Goal: Information Seeking & Learning: Learn about a topic

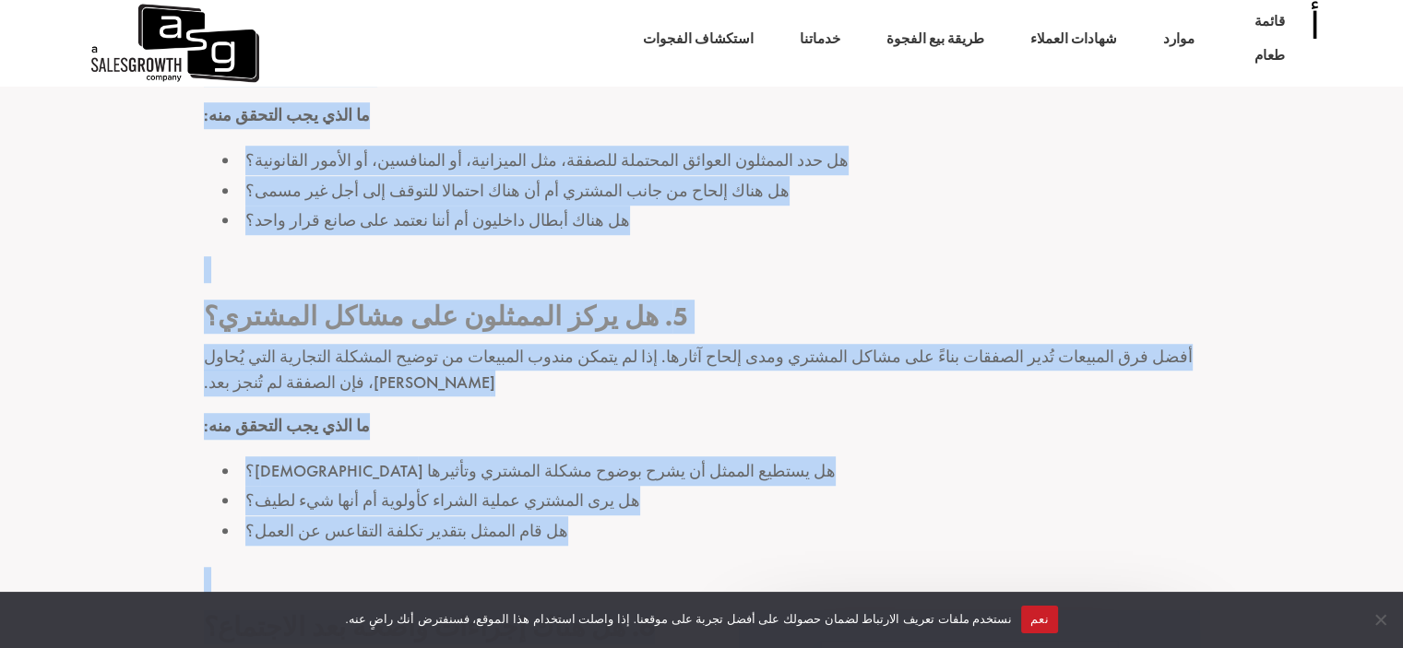
scroll to position [8351, 0]
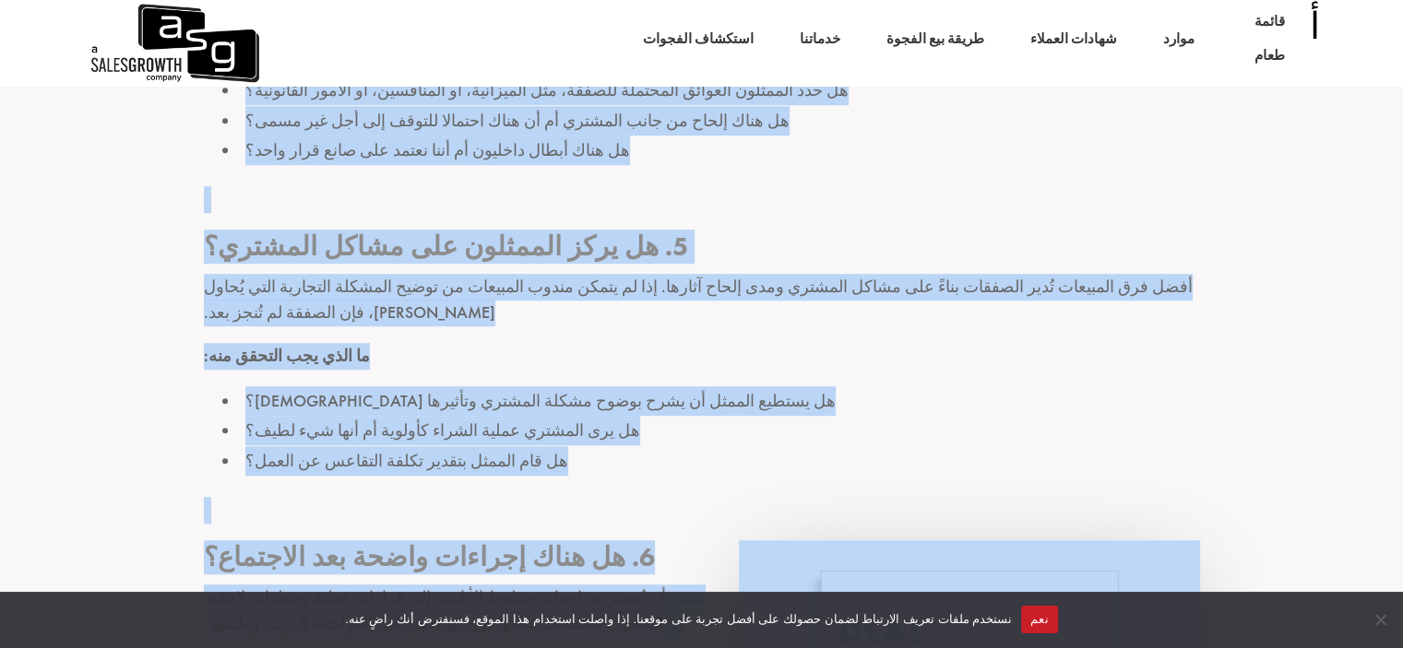
drag, startPoint x: 1250, startPoint y: 121, endPoint x: 291, endPoint y: 523, distance: 1039.3
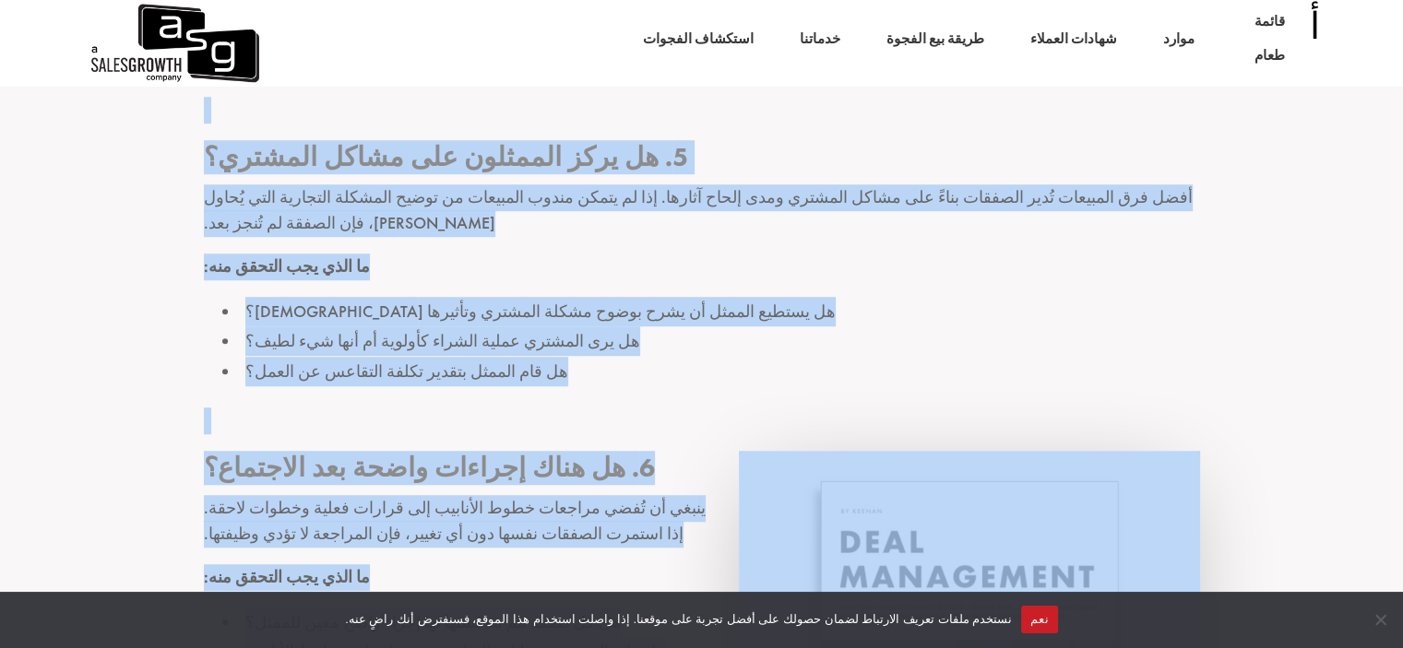
scroll to position [8536, 0]
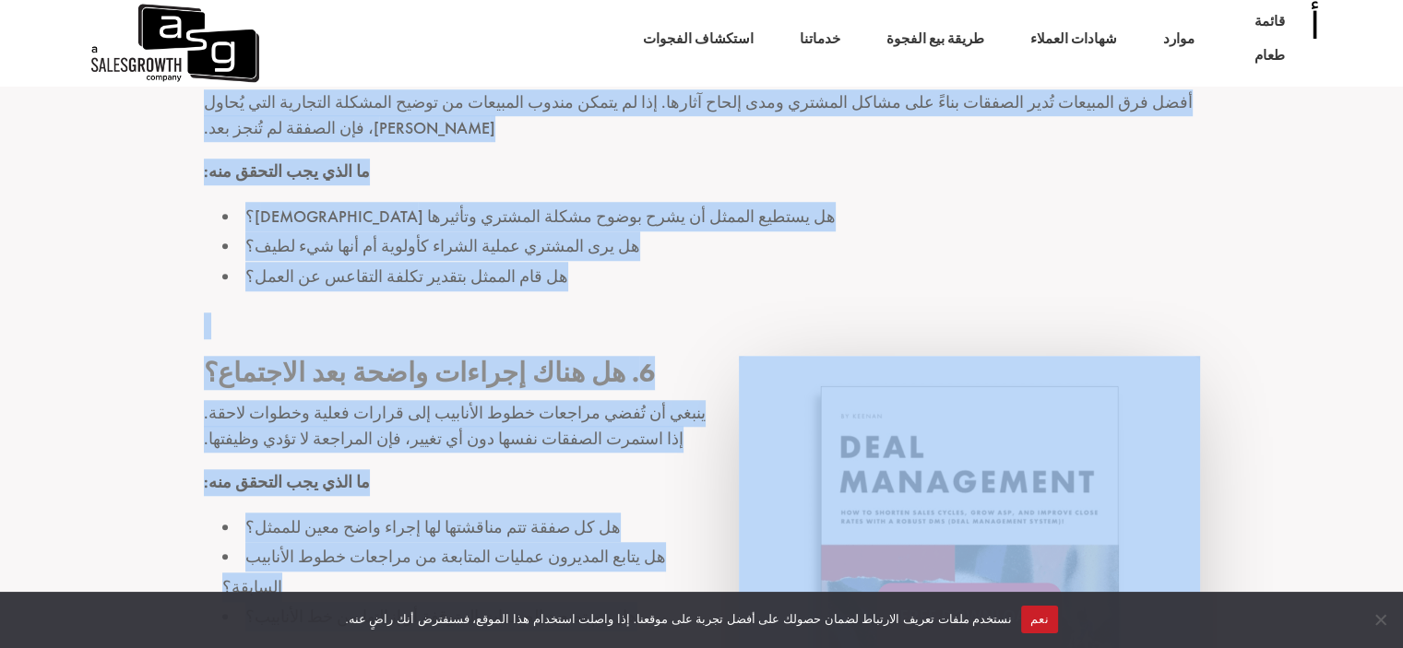
copy div "دليل مراجعة خط أنابيب المبيعات: دليل القائد شون فينلاي 26 فبراير 2025 إن مراجعة…"
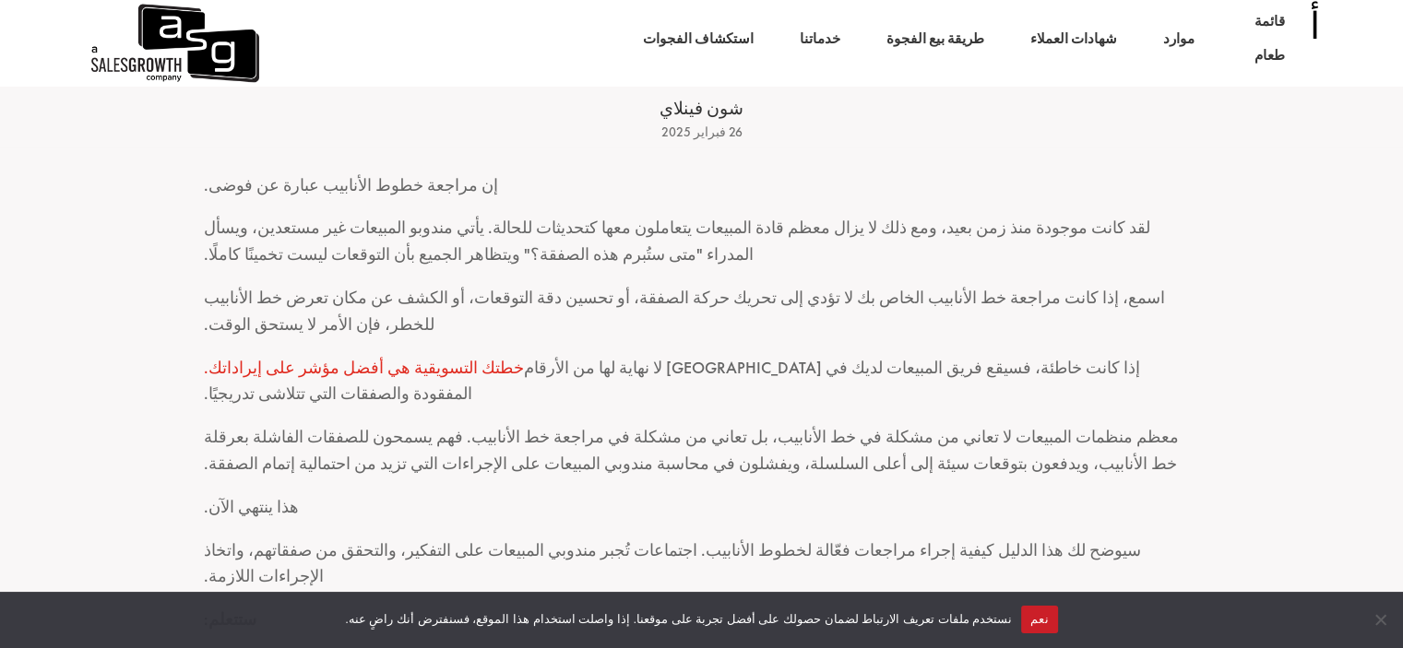
scroll to position [461, 0]
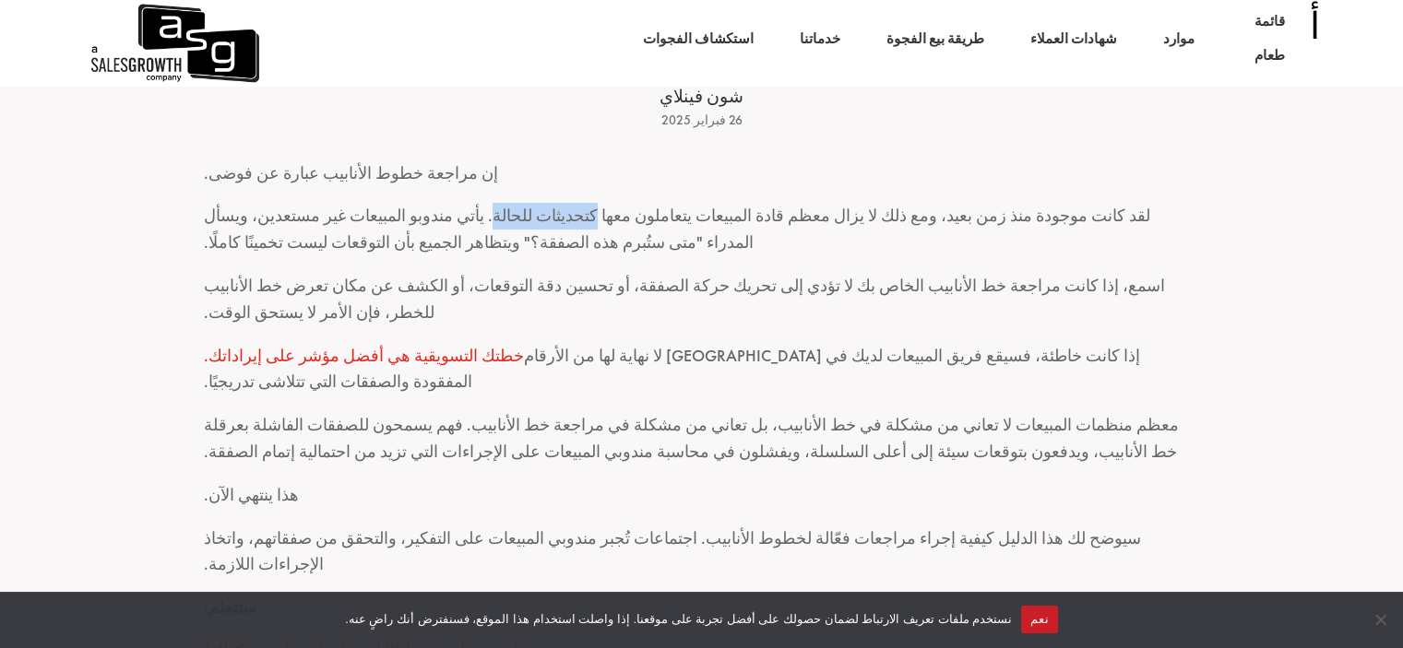
drag, startPoint x: 740, startPoint y: 216, endPoint x: 663, endPoint y: 220, distance: 76.6
click at [663, 220] on font "لقد كانت موجودة منذ زمن بعيد، ومع ذلك لا يزال معظم قادة المبيعات يتعاملون معها …" at bounding box center [677, 229] width 946 height 48
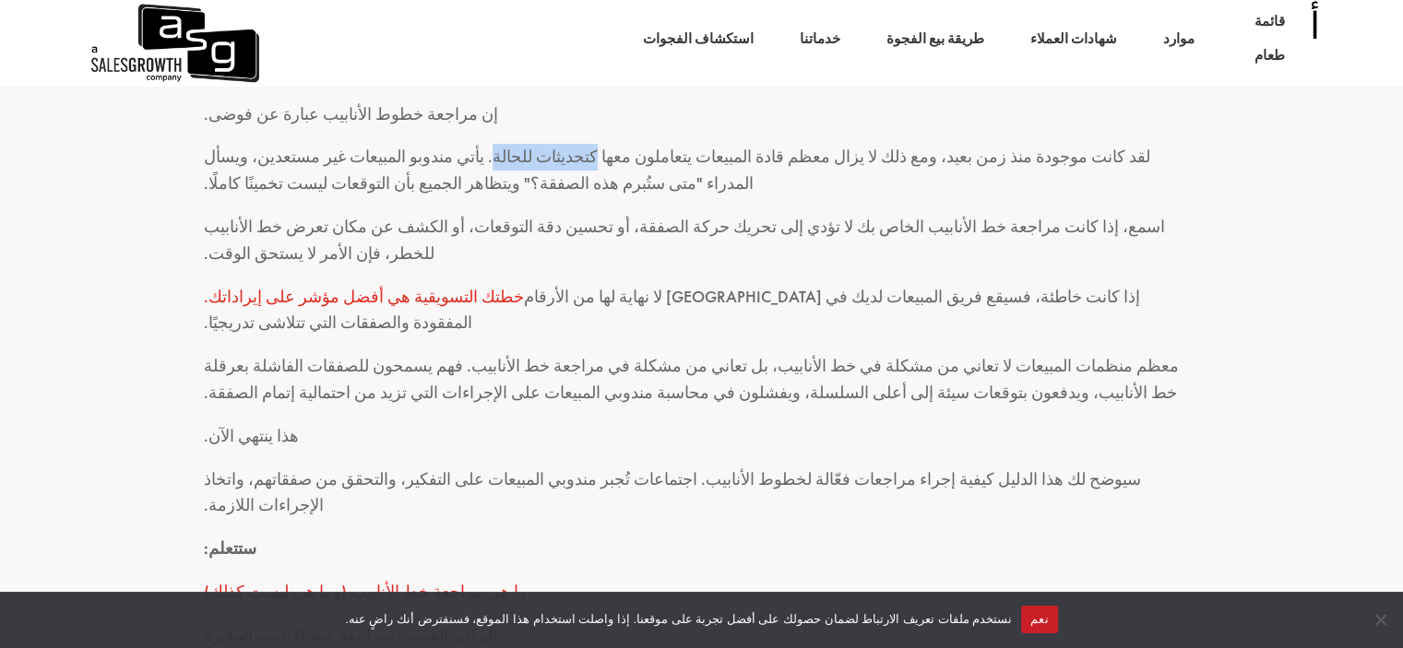
scroll to position [553, 0]
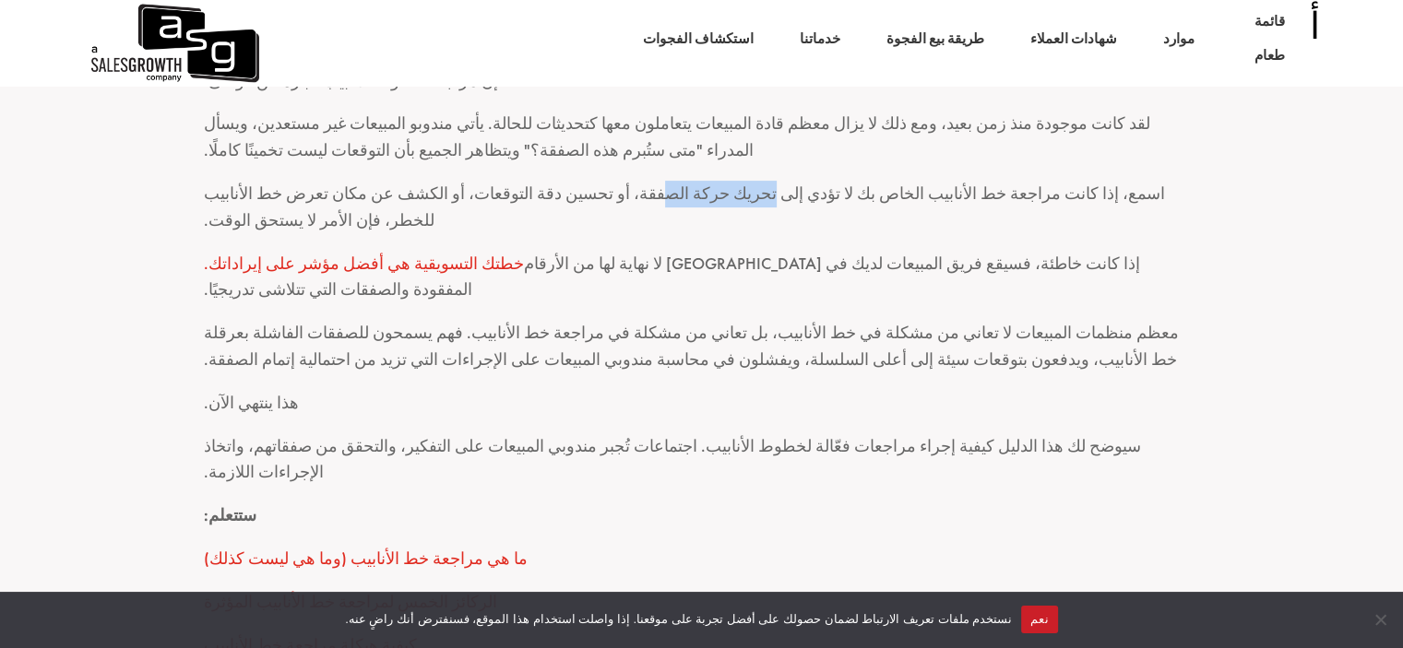
drag, startPoint x: 841, startPoint y: 193, endPoint x: 753, endPoint y: 200, distance: 88.9
click at [753, 200] on font "اسمع، إذا كانت مراجعة خط الأنابيب الخاص بك لا تؤدي إلى تحريك حركة الصفقة، أو تح…" at bounding box center [684, 207] width 961 height 48
click at [985, 212] on p "اسمع، إذا كانت مراجعة خط الأنابيب الخاص بك لا تؤدي إلى تحريك حركة الصفقة، أو تح…" at bounding box center [702, 216] width 996 height 70
drag, startPoint x: 842, startPoint y: 197, endPoint x: 743, endPoint y: 199, distance: 98.7
click at [743, 199] on font "اسمع، إذا كانت مراجعة خط الأنابيب الخاص بك لا تؤدي إلى تحريك حركة الصفقة، أو تح…" at bounding box center [684, 207] width 961 height 48
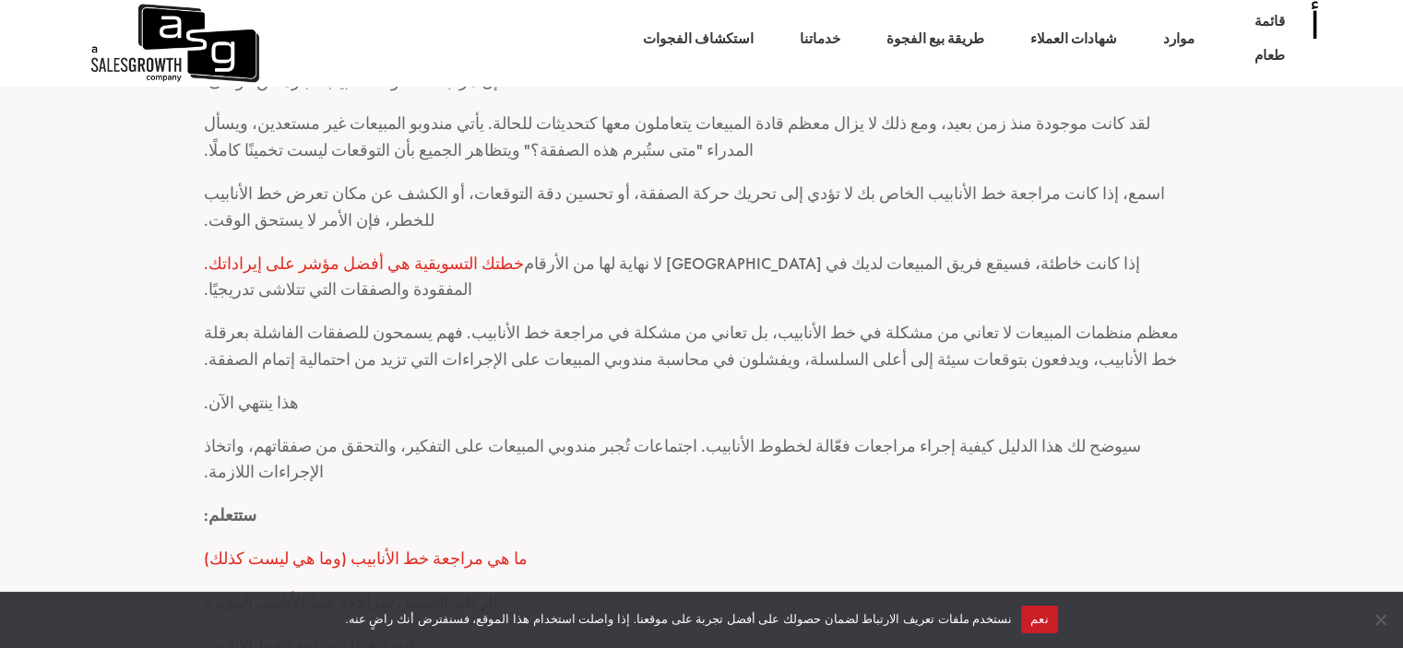
click at [686, 207] on p "اسمع، إذا كانت مراجعة خط الأنابيب الخاص بك لا تؤدي إلى تحريك حركة الصفقة، أو تح…" at bounding box center [702, 216] width 996 height 70
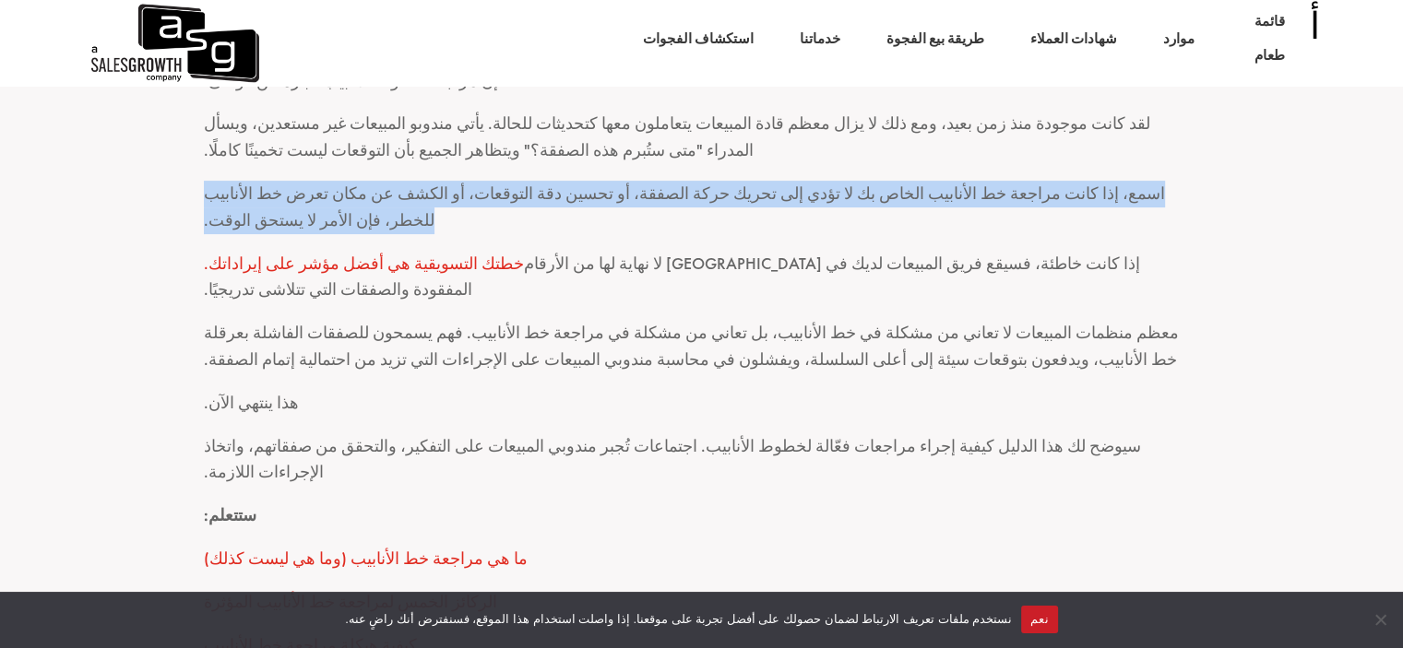
drag, startPoint x: 203, startPoint y: 191, endPoint x: 1155, endPoint y: 212, distance: 952.1
click at [1155, 212] on p "اسمع، إذا كانت مراجعة خط الأنابيب الخاص بك لا تؤدي إلى تحريك حركة الصفقة، أو تح…" at bounding box center [702, 216] width 996 height 70
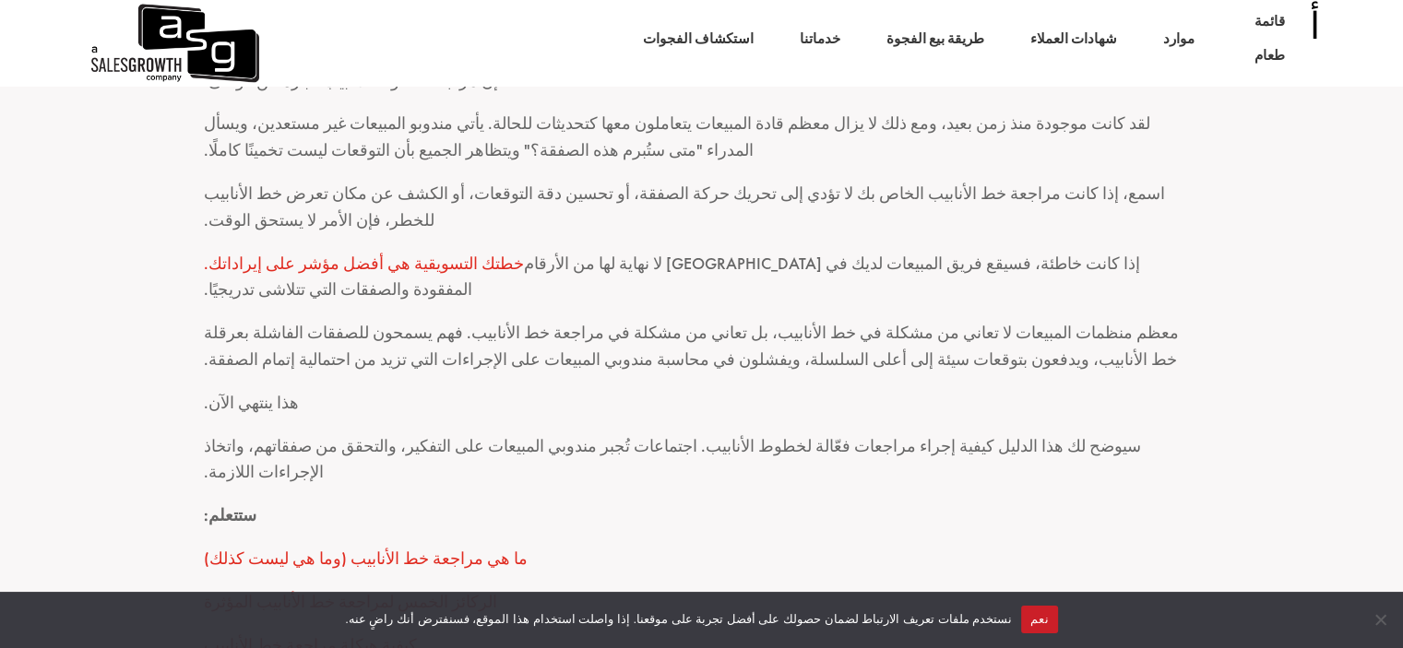
click at [1033, 320] on p "معظم منظمات المبيعات لا تعاني من مشكلة في خط الأنابيب، بل تعاني من مشكلة في مرا…" at bounding box center [702, 355] width 996 height 70
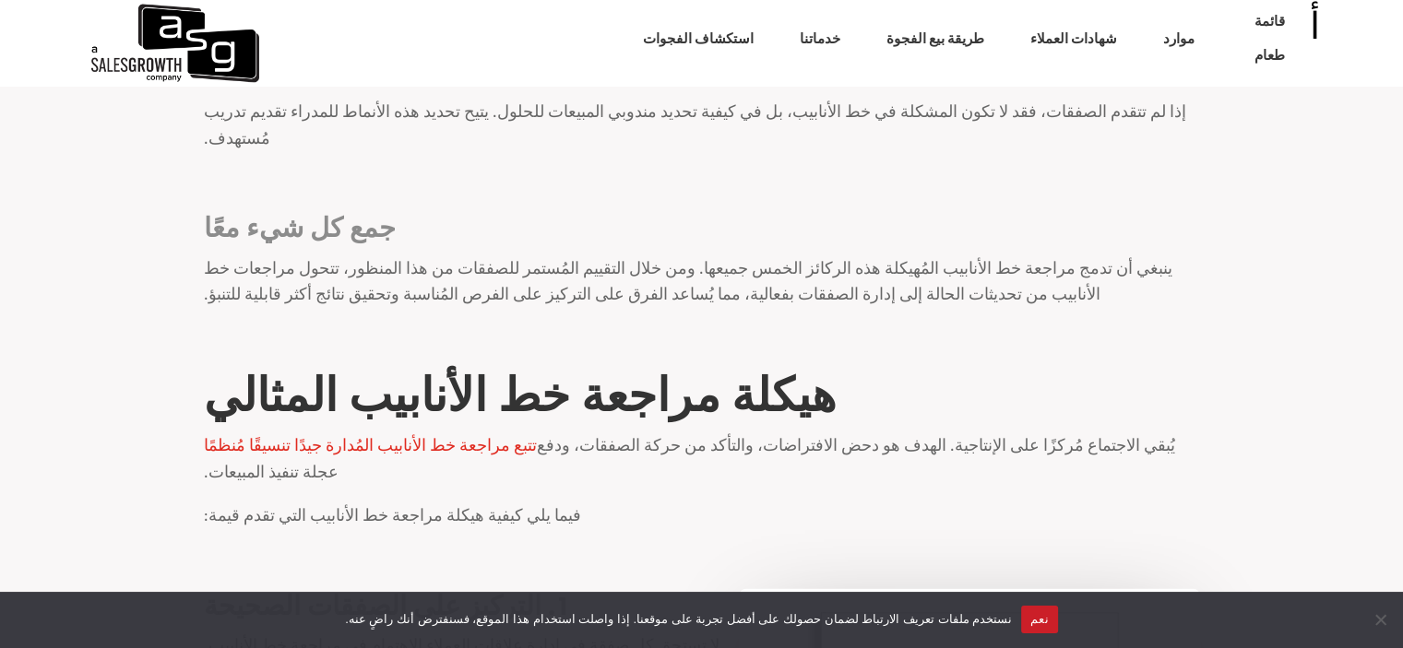
scroll to position [4335, 0]
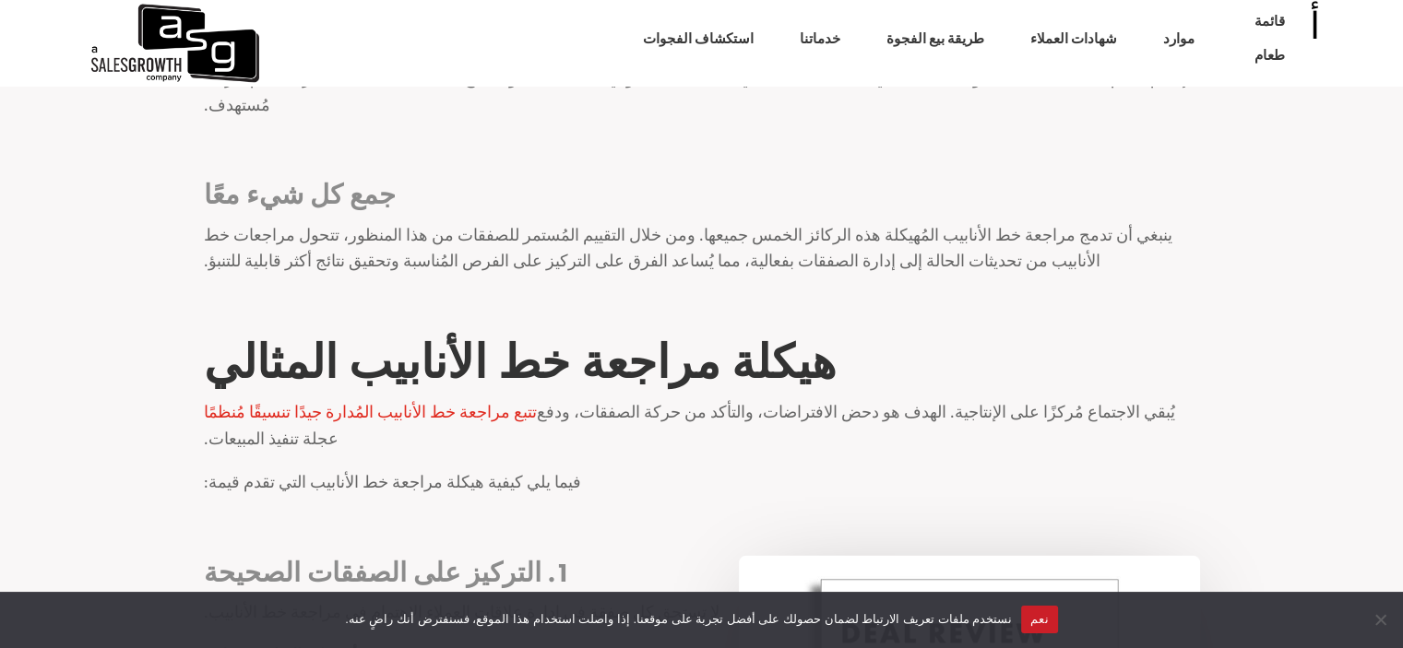
drag, startPoint x: 495, startPoint y: 268, endPoint x: 417, endPoint y: 181, distance: 117.6
copy div "ينبغي أن تركز المناقشة على: من المتوقع إتمام الصفقات في المرحلة المتأخرة قريبًا…"
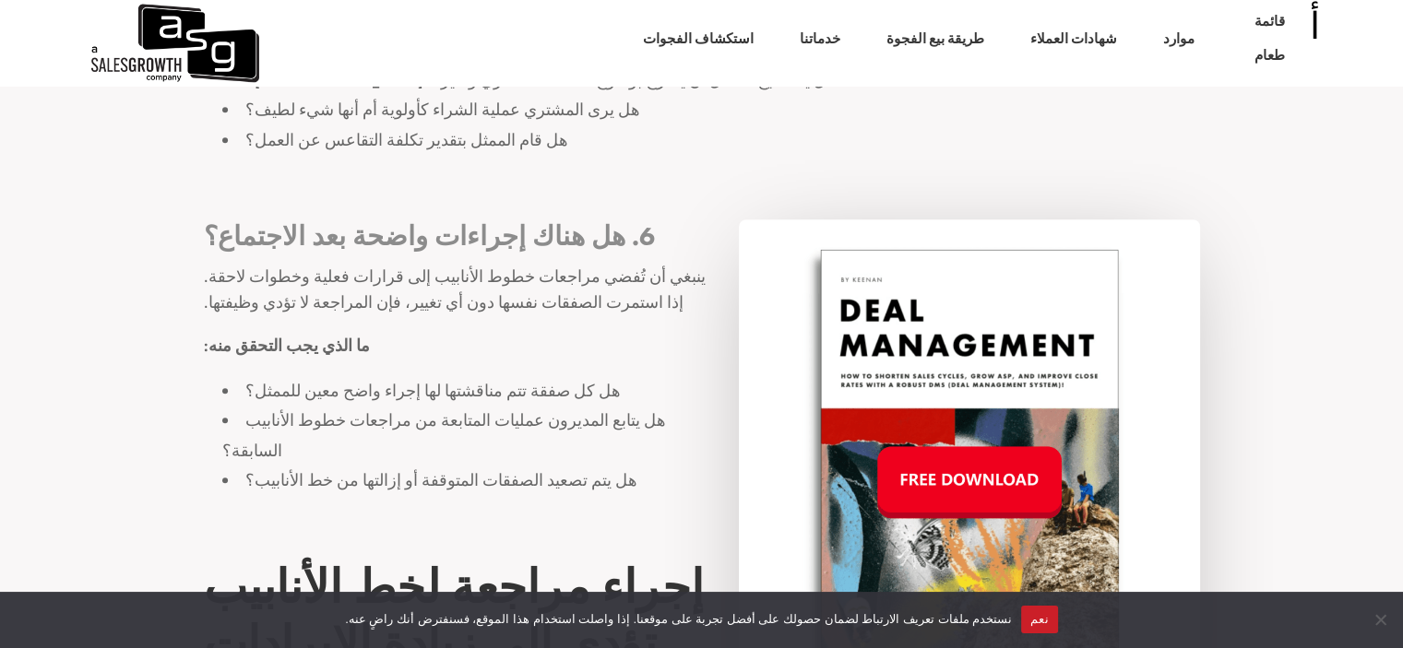
scroll to position [8670, 0]
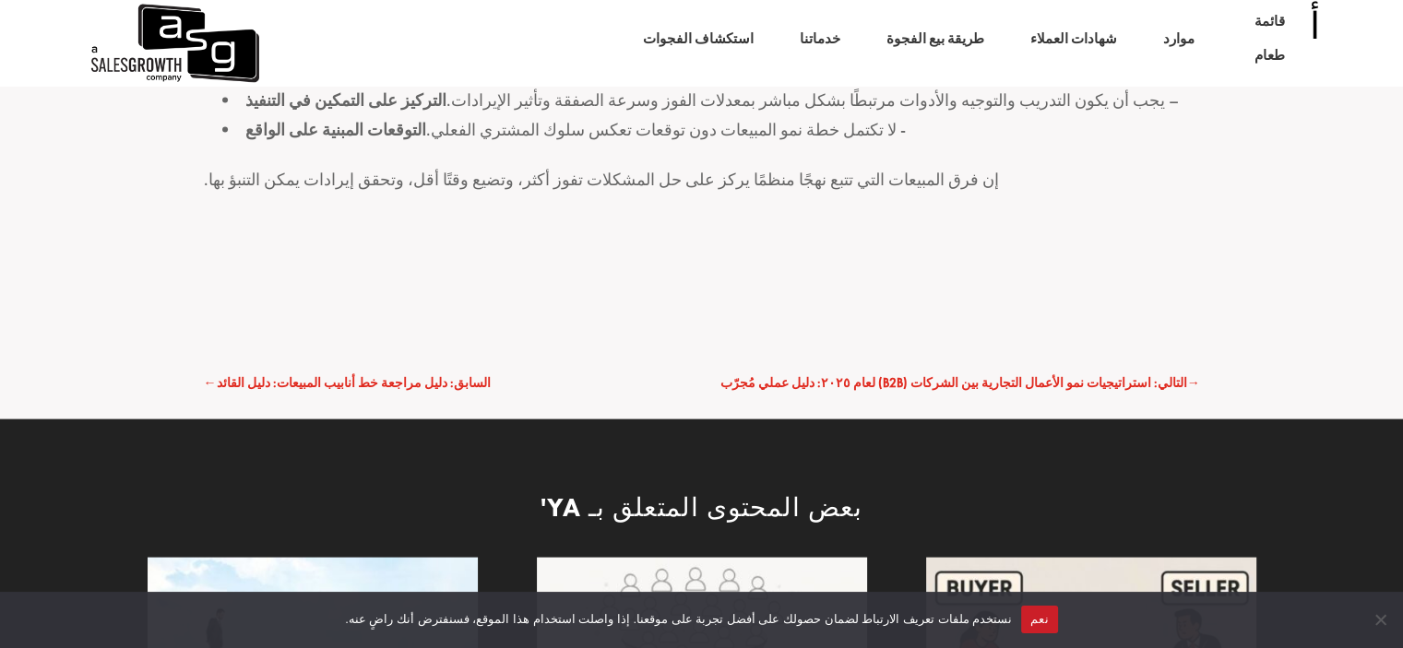
scroll to position [3714, 0]
